Goal: Navigation & Orientation: Go to known website

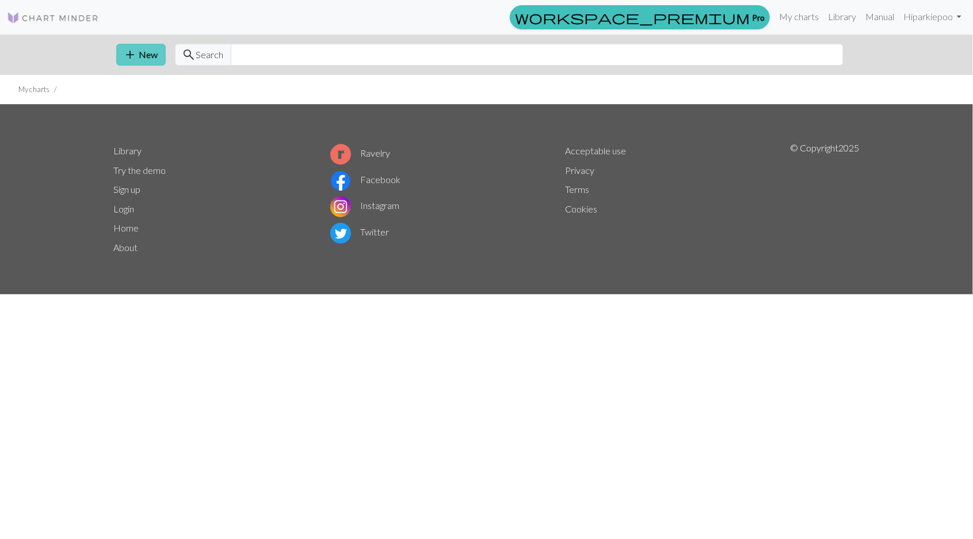
click at [124, 50] on span "add" at bounding box center [131, 55] width 14 height 16
click at [22, 365] on div "workspace_premium Pro My charts Library Manual Hi parkiepoo Account settings Lo…" at bounding box center [486, 269] width 973 height 539
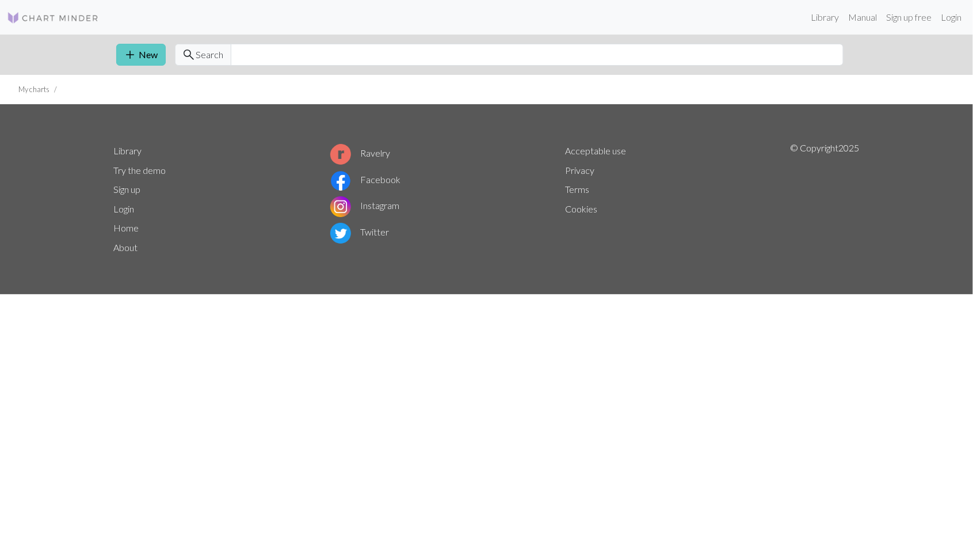
click at [127, 44] on link "add New" at bounding box center [140, 55] width 49 height 22
